Goal: Task Accomplishment & Management: Manage account settings

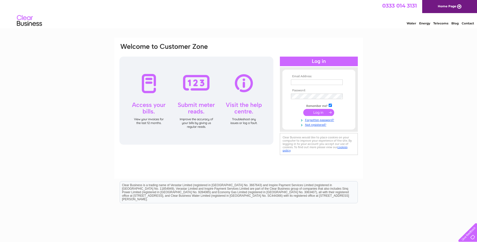
type input "spence@a-p-l.co.uk"
click at [318, 113] on input "submit" at bounding box center [318, 112] width 31 height 7
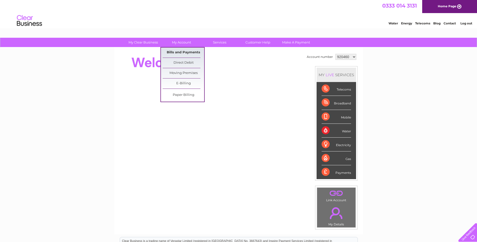
click at [185, 51] on link "Bills and Payments" at bounding box center [183, 52] width 41 height 10
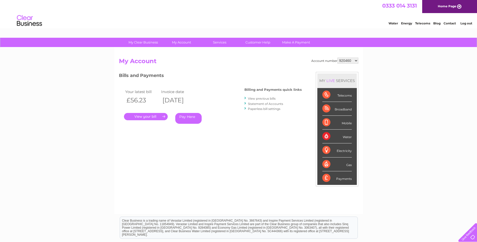
click at [354, 61] on select "920460 1053667 1059655" at bounding box center [347, 61] width 21 height 6
select select "1053667"
click at [337, 58] on select "920460 1053667 1059655" at bounding box center [347, 61] width 21 height 6
click at [152, 118] on link "." at bounding box center [146, 116] width 44 height 7
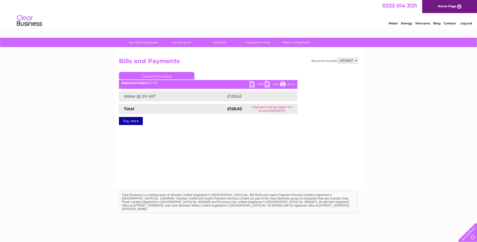
click at [259, 83] on link "PDF" at bounding box center [256, 84] width 15 height 7
click at [355, 62] on select "920460 1053667 1059655" at bounding box center [347, 61] width 21 height 6
select select "1059655"
click at [337, 58] on select "920460 1053667 1059655" at bounding box center [347, 61] width 21 height 6
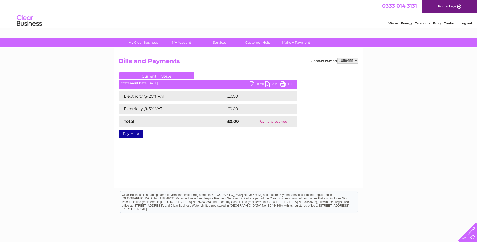
click at [463, 23] on link "Log out" at bounding box center [466, 23] width 12 height 4
